Goal: Task Accomplishment & Management: Use online tool/utility

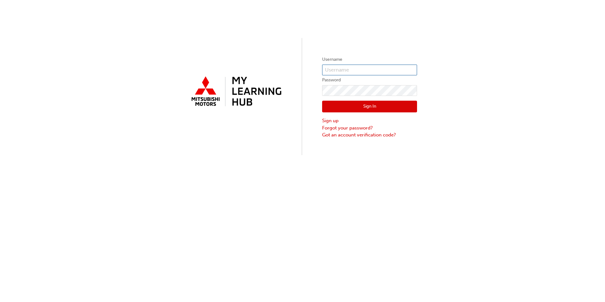
type input "0005958798"
click at [342, 70] on input "0005958798" at bounding box center [369, 70] width 95 height 11
click at [304, 142] on div "Username 0005958798 Password Sign In Sign up Forgot your password? Got an accou…" at bounding box center [302, 77] width 605 height 155
click at [339, 108] on button "Sign In" at bounding box center [369, 107] width 95 height 12
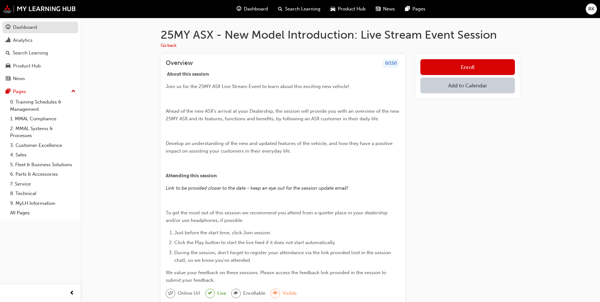
click at [31, 24] on div "Dashboard" at bounding box center [25, 27] width 24 height 7
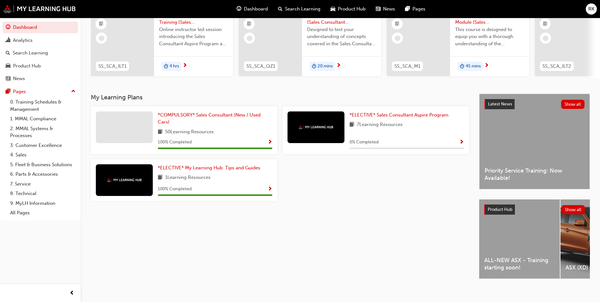
scroll to position [76, 0]
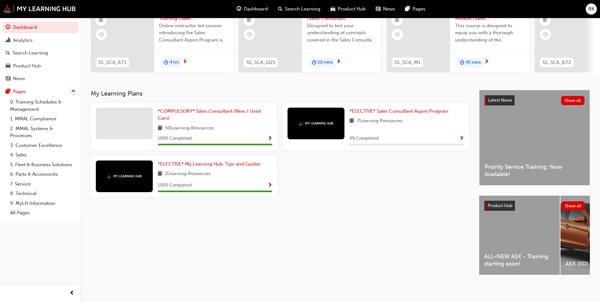
click at [543, 273] on div "ALL-NEW ASX - Training starting soon!" at bounding box center [520, 236] width 81 height 80
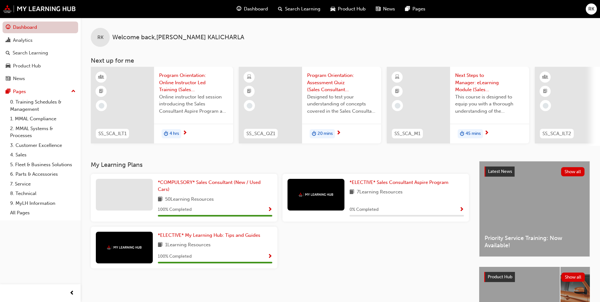
click at [24, 27] on link "Dashboard" at bounding box center [41, 28] width 76 height 12
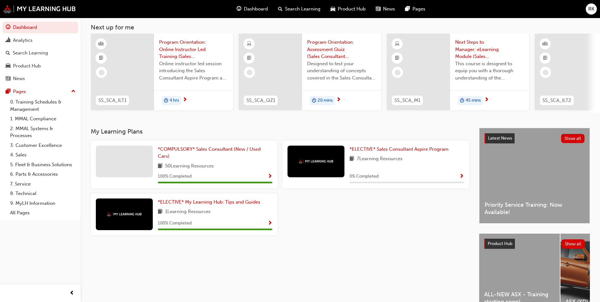
scroll to position [76, 0]
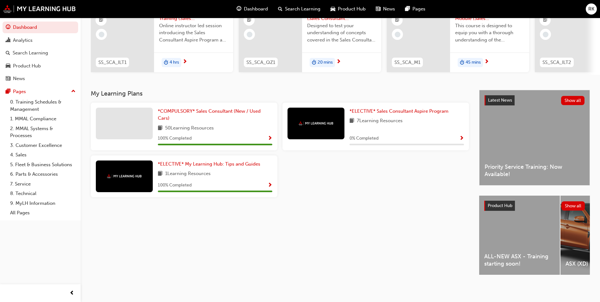
click at [531, 231] on div "ALL-NEW ASX - Training starting soon!" at bounding box center [520, 235] width 81 height 79
